Goal: Navigation & Orientation: Find specific page/section

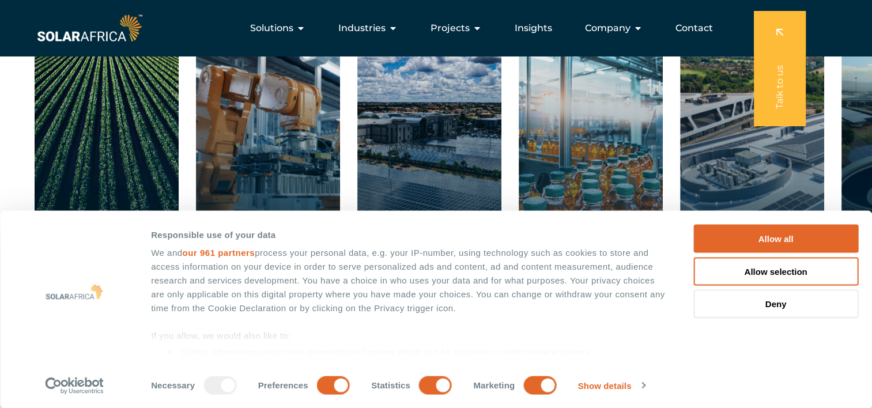
scroll to position [1730, 0]
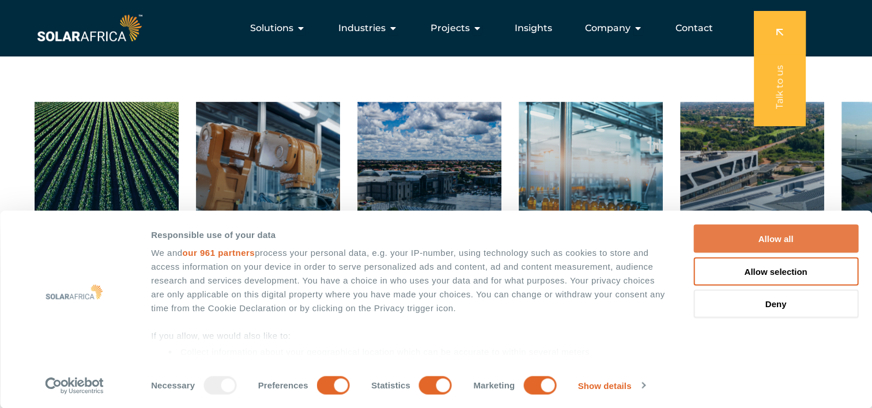
click at [788, 234] on button "Allow all" at bounding box center [776, 239] width 165 height 28
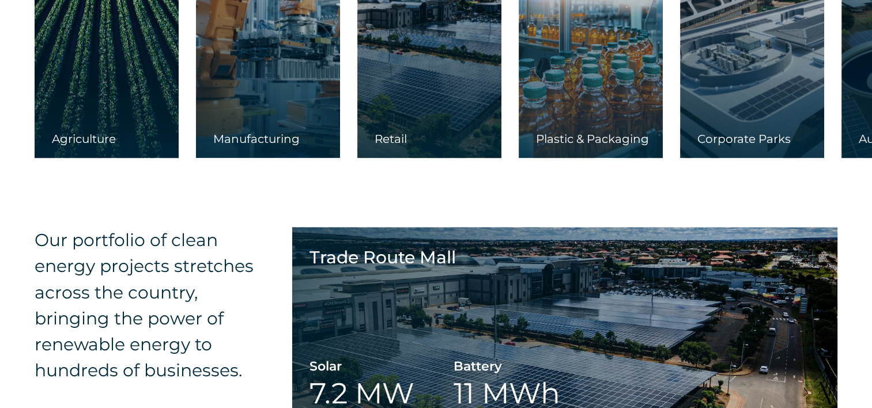
scroll to position [1793, 0]
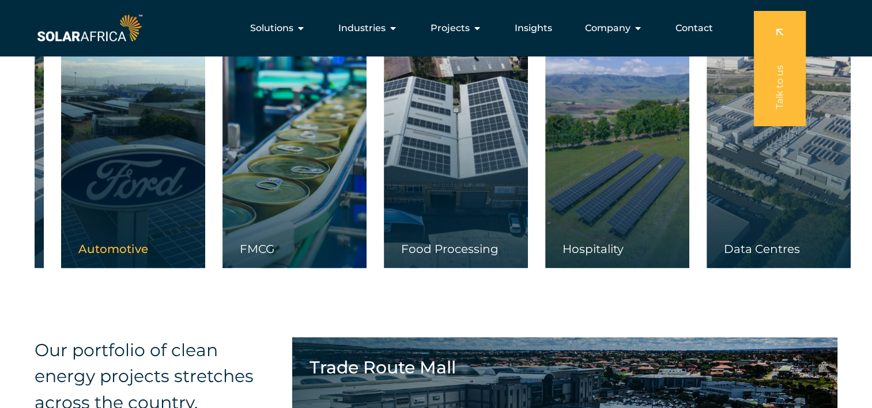
drag, startPoint x: 858, startPoint y: 209, endPoint x: 61, endPoint y: 189, distance: 797.8
click at [61, 189] on link at bounding box center [133, 154] width 144 height 230
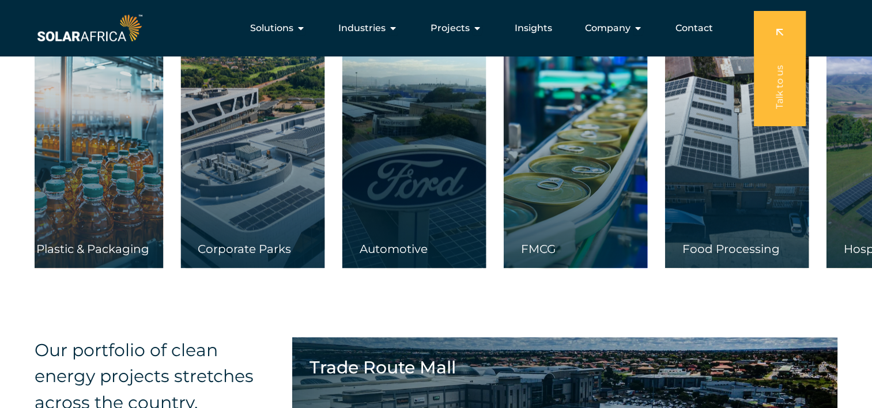
drag, startPoint x: 529, startPoint y: 159, endPoint x: 883, endPoint y: 174, distance: 353.8
click at [872, 174] on html "Consent Details Ad Settings About Responsible use of your data We and our 961 p…" at bounding box center [436, 385] width 872 height 4356
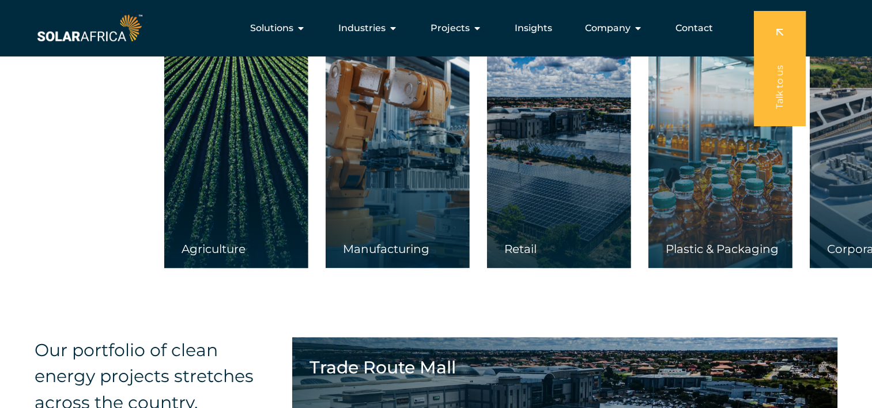
drag, startPoint x: 235, startPoint y: 154, endPoint x: 881, endPoint y: 206, distance: 647.4
click at [872, 205] on html "Consent Details Ad Settings About Responsible use of your data We and our 961 p…" at bounding box center [436, 385] width 872 height 4356
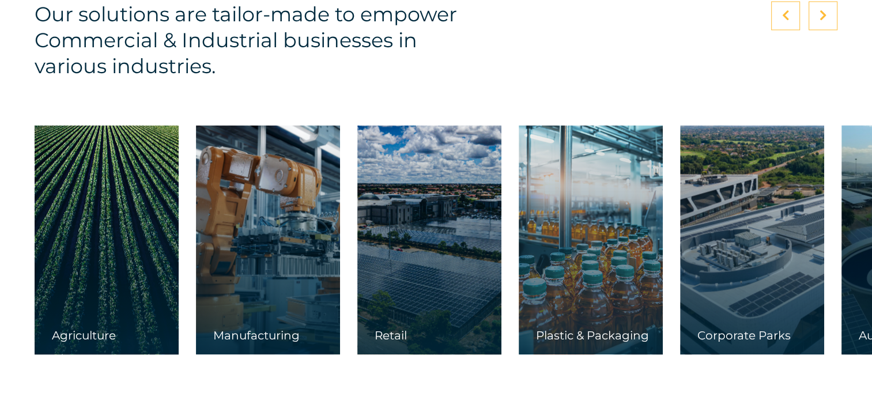
scroll to position [1735, 0]
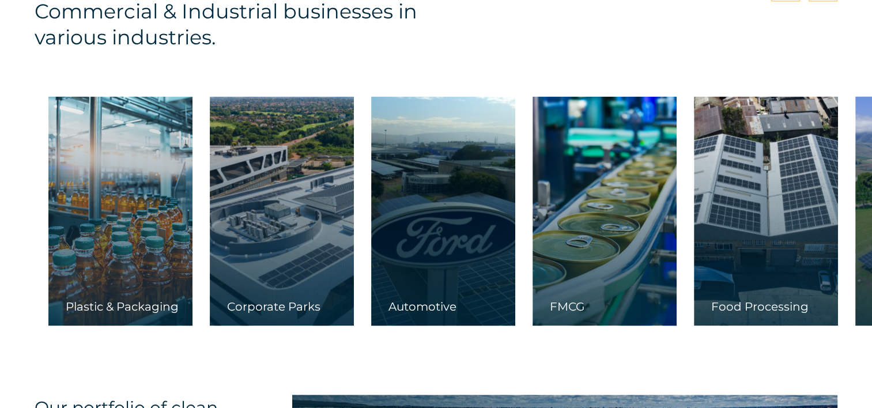
drag, startPoint x: 468, startPoint y: 193, endPoint x: 2, endPoint y: 201, distance: 466.0
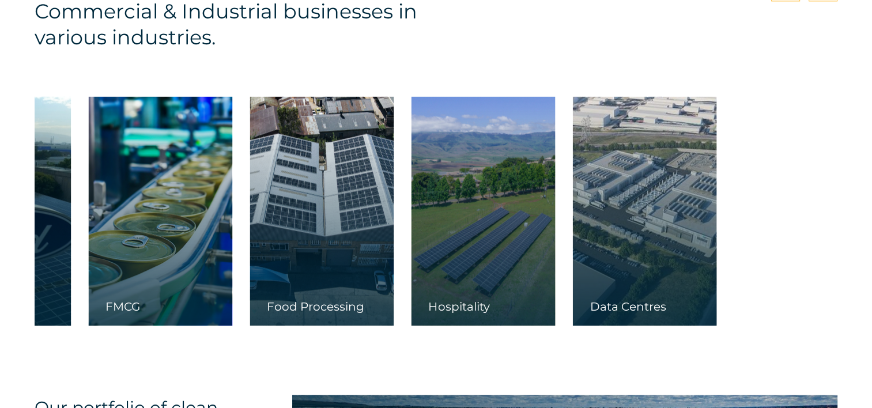
drag, startPoint x: 536, startPoint y: 147, endPoint x: 0, endPoint y: 270, distance: 549.6
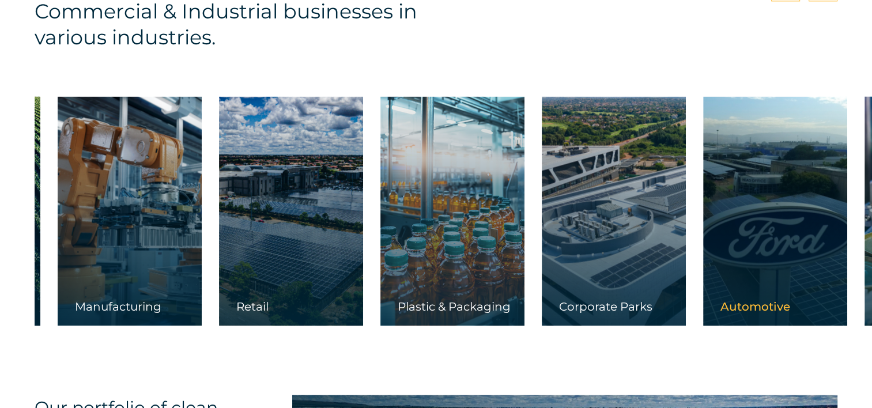
drag, startPoint x: 106, startPoint y: 200, endPoint x: 775, endPoint y: 208, distance: 669.0
click at [775, 208] on link at bounding box center [776, 211] width 144 height 230
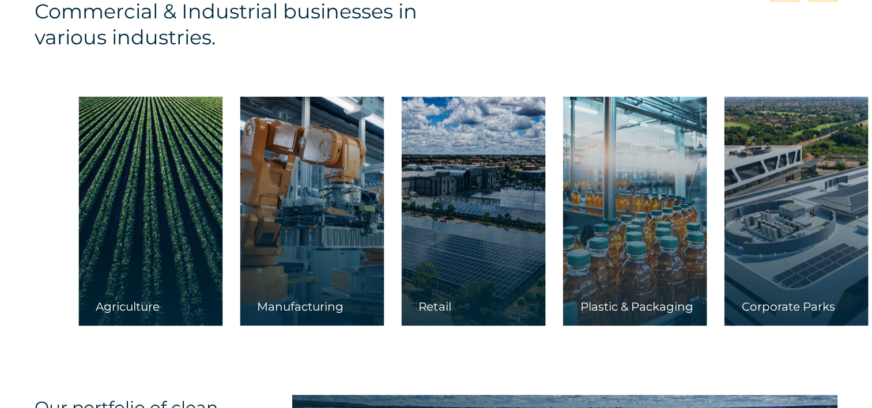
drag, startPoint x: 223, startPoint y: 221, endPoint x: 443, endPoint y: 231, distance: 220.5
